Goal: Information Seeking & Learning: Learn about a topic

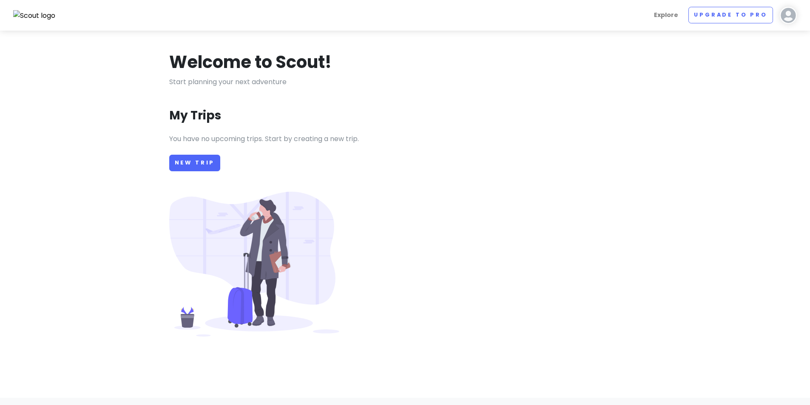
click at [788, 14] on img at bounding box center [788, 15] width 17 height 17
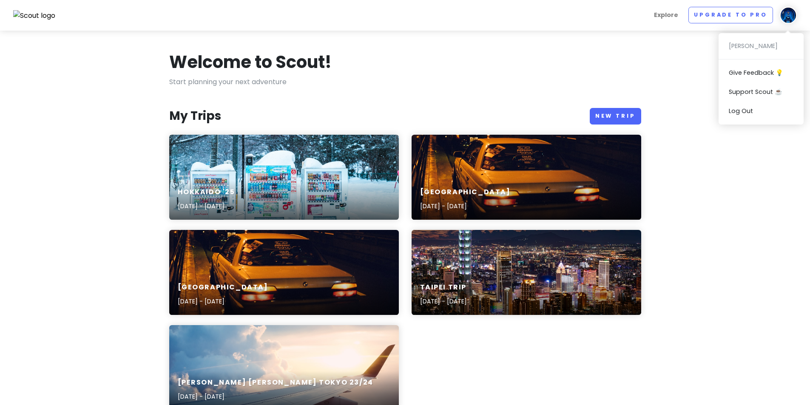
drag, startPoint x: 614, startPoint y: 57, endPoint x: 608, endPoint y: 63, distance: 8.1
click at [614, 57] on div "Welcome to Scout!" at bounding box center [405, 64] width 472 height 26
click at [317, 165] on div "[GEOGRAPHIC_DATA] '25 [DATE] - [DATE]" at bounding box center [284, 177] width 230 height 85
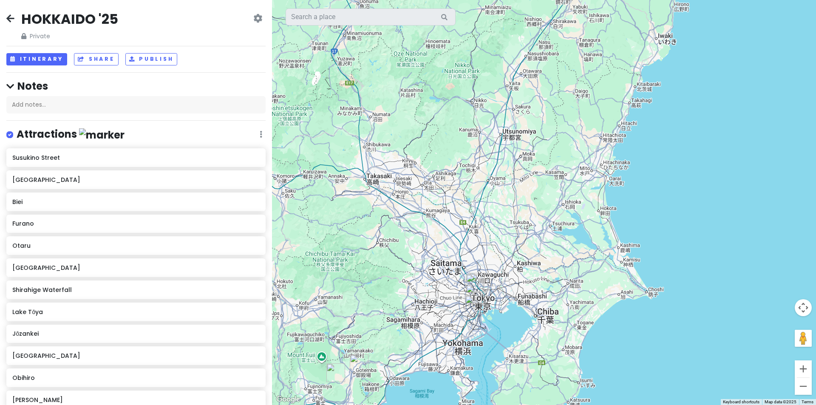
click at [475, 252] on div at bounding box center [544, 202] width 544 height 405
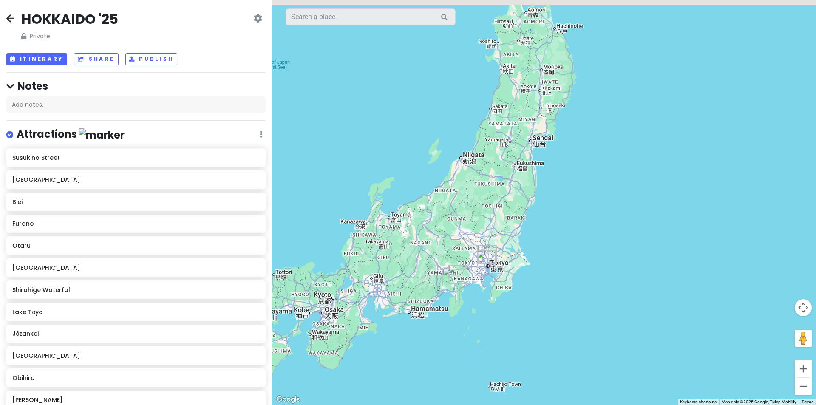
drag, startPoint x: 522, startPoint y: 121, endPoint x: 497, endPoint y: 213, distance: 95.7
click at [501, 209] on div at bounding box center [544, 202] width 544 height 405
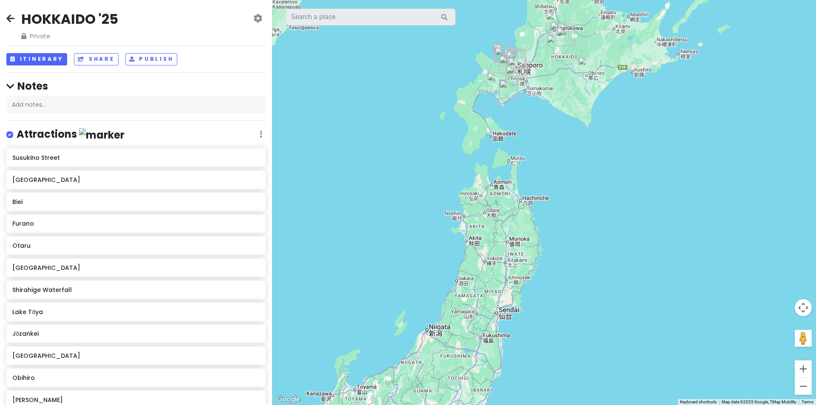
drag, startPoint x: 506, startPoint y: 145, endPoint x: 495, endPoint y: 248, distance: 103.5
click at [496, 248] on div at bounding box center [544, 202] width 544 height 405
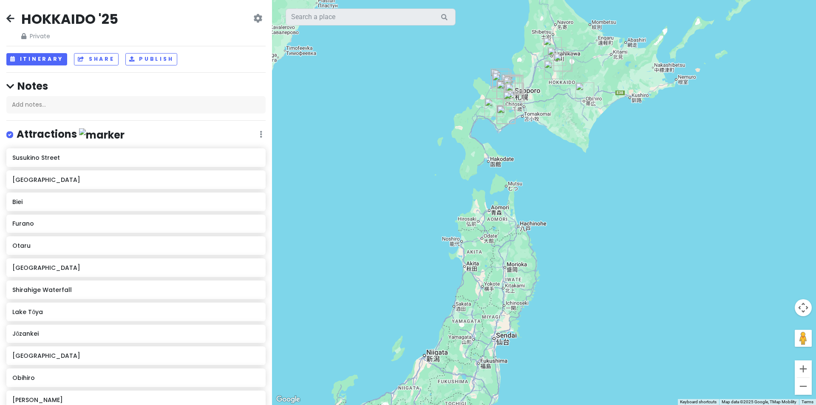
drag, startPoint x: 505, startPoint y: 174, endPoint x: 499, endPoint y: 239, distance: 64.9
click at [499, 239] on div at bounding box center [544, 202] width 544 height 405
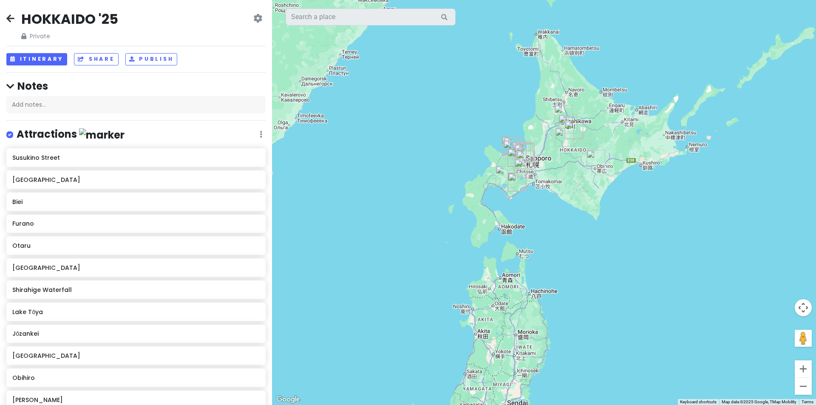
drag, startPoint x: 495, startPoint y: 255, endPoint x: 560, endPoint y: 90, distance: 177.0
click at [543, 115] on div at bounding box center [544, 202] width 544 height 405
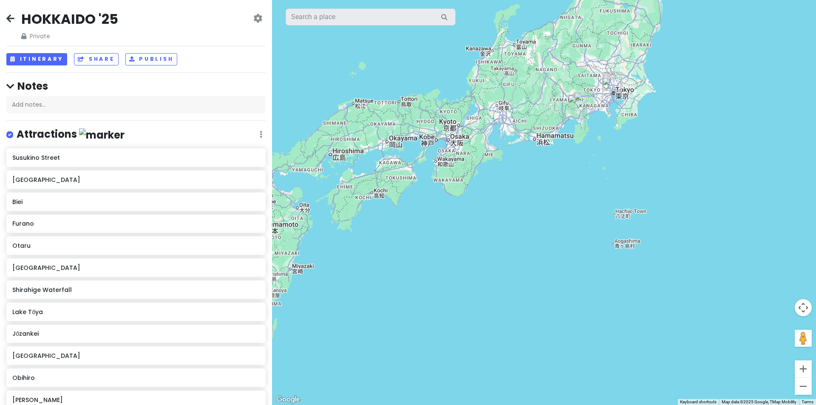
drag, startPoint x: 525, startPoint y: 228, endPoint x: 491, endPoint y: 277, distance: 59.0
click at [500, 285] on div at bounding box center [544, 202] width 544 height 405
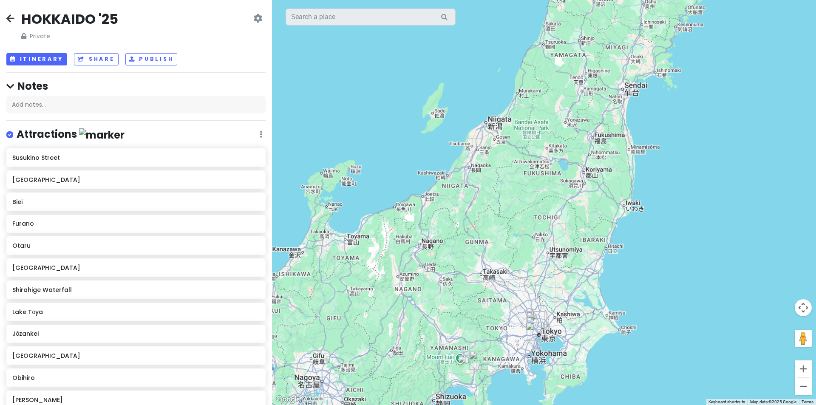
drag, startPoint x: 493, startPoint y: 283, endPoint x: 498, endPoint y: 208, distance: 74.6
click at [498, 208] on div at bounding box center [544, 202] width 544 height 405
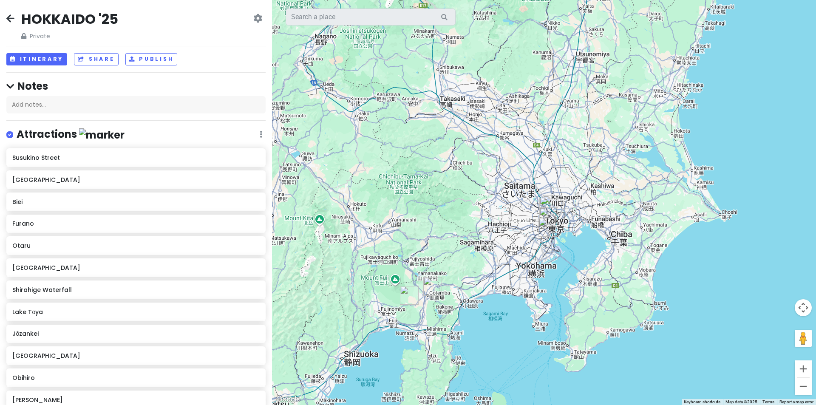
drag, startPoint x: 492, startPoint y: 219, endPoint x: 488, endPoint y: 220, distance: 4.4
click at [488, 220] on div at bounding box center [544, 202] width 544 height 405
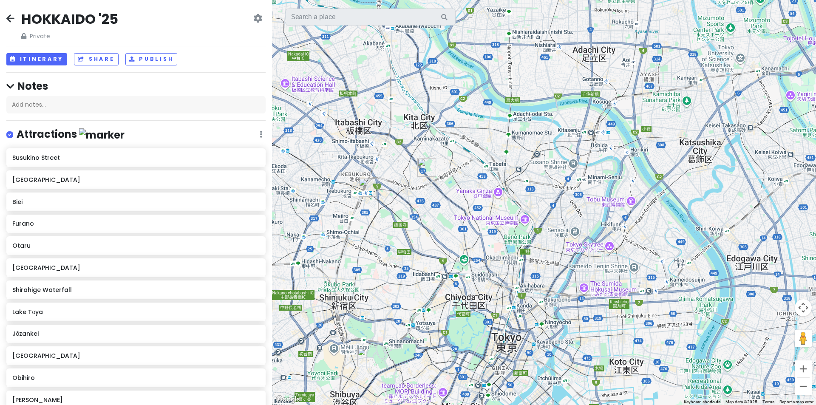
click at [425, 167] on img "Sugamo Jizodori Shopping Street" at bounding box center [427, 167] width 19 height 19
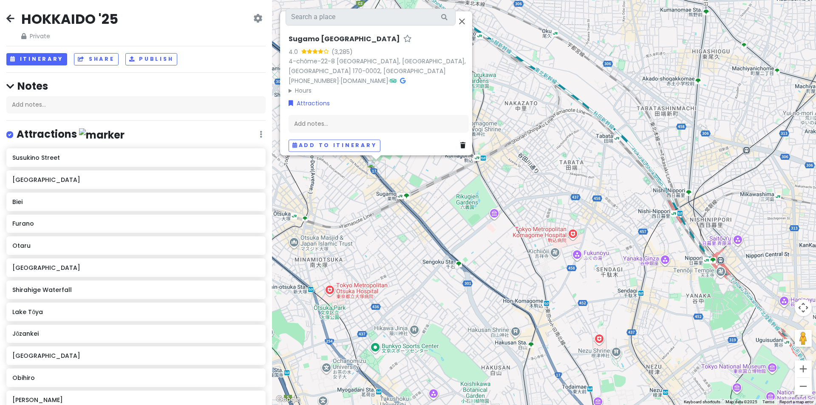
drag, startPoint x: 424, startPoint y: 208, endPoint x: 437, endPoint y: 208, distance: 12.8
click at [437, 208] on div "[GEOGRAPHIC_DATA] 4.0 (3,285) 4-chōme-22-8 [GEOGRAPHIC_DATA], [GEOGRAPHIC_DATA]…" at bounding box center [544, 202] width 544 height 405
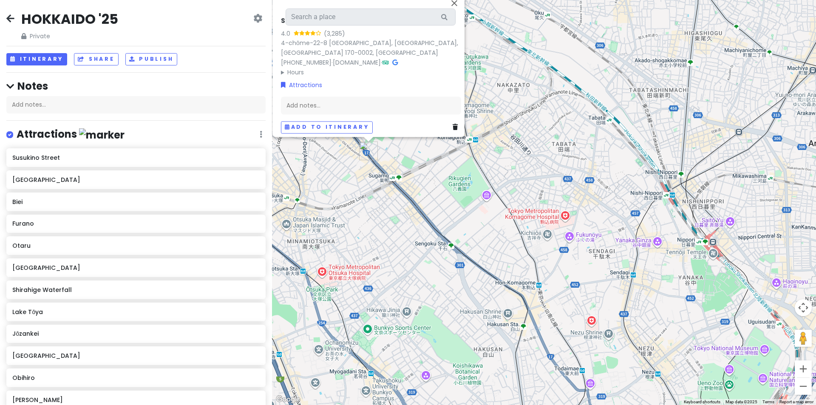
drag, startPoint x: 441, startPoint y: 219, endPoint x: 419, endPoint y: 182, distance: 42.4
click at [416, 181] on div "[GEOGRAPHIC_DATA] 4.0 (3,285) 4-chōme-22-8 [GEOGRAPHIC_DATA], [GEOGRAPHIC_DATA]…" at bounding box center [544, 202] width 544 height 405
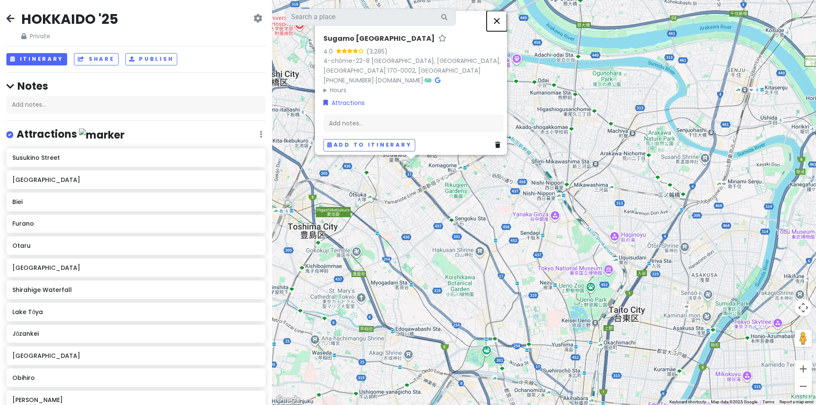
click at [503, 20] on button "Close" at bounding box center [497, 21] width 20 height 20
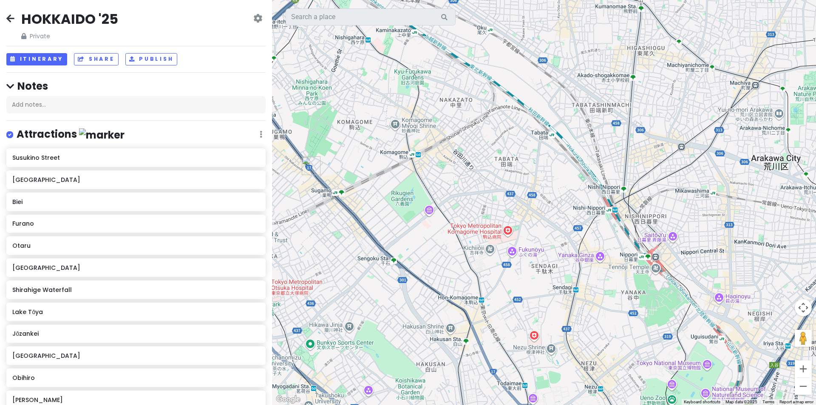
drag, startPoint x: 567, startPoint y: 184, endPoint x: 513, endPoint y: 152, distance: 62.7
